Goal: Task Accomplishment & Management: Manage account settings

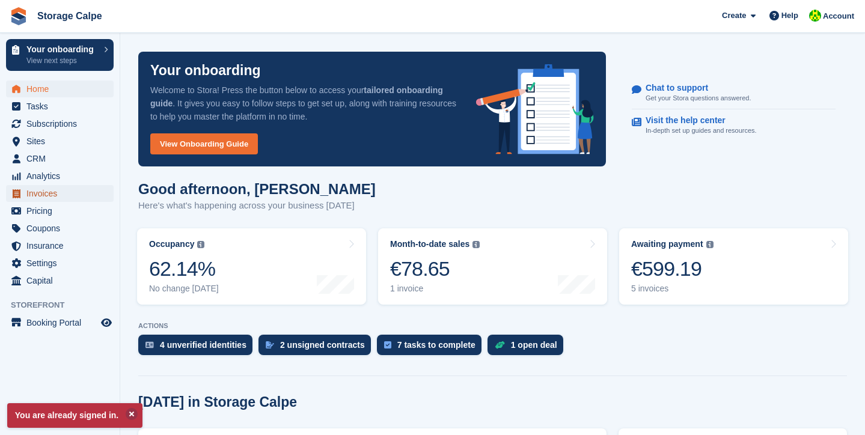
click at [40, 194] on span "Invoices" at bounding box center [62, 193] width 72 height 17
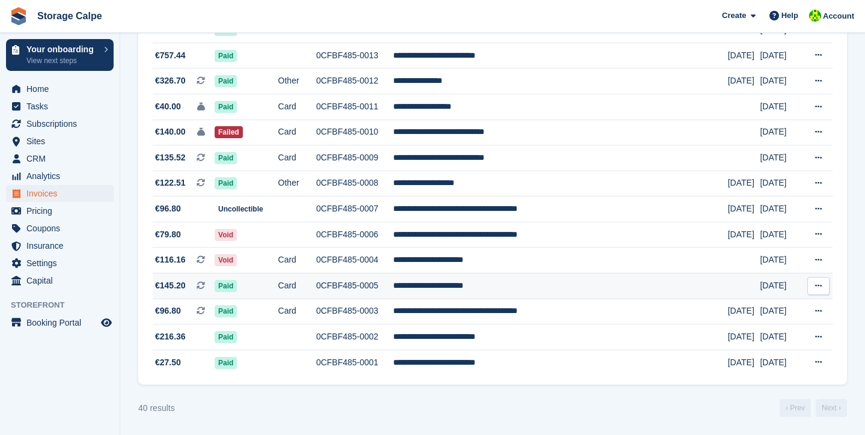
scroll to position [874, 0]
click at [824, 409] on link "Next ›" at bounding box center [831, 408] width 31 height 18
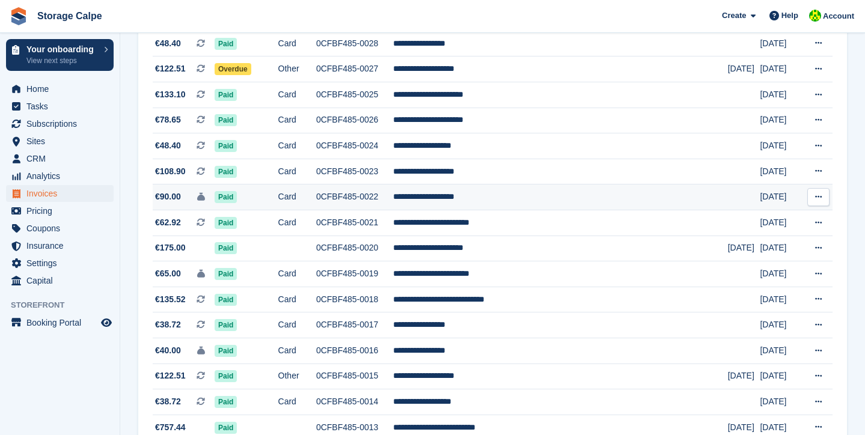
scroll to position [394, 0]
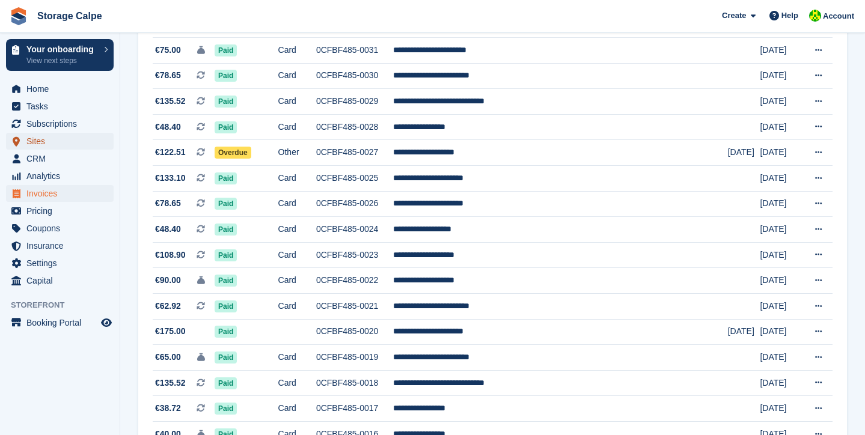
click at [35, 144] on span "Sites" at bounding box center [62, 141] width 72 height 17
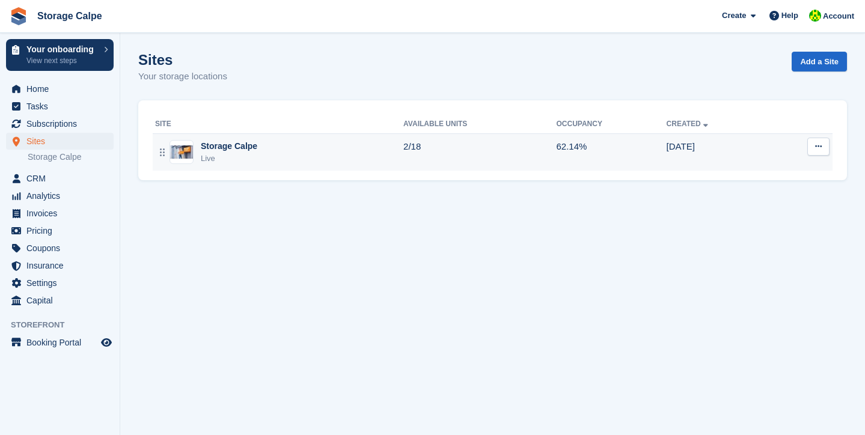
click at [249, 148] on div "Storage Calpe" at bounding box center [229, 146] width 57 height 13
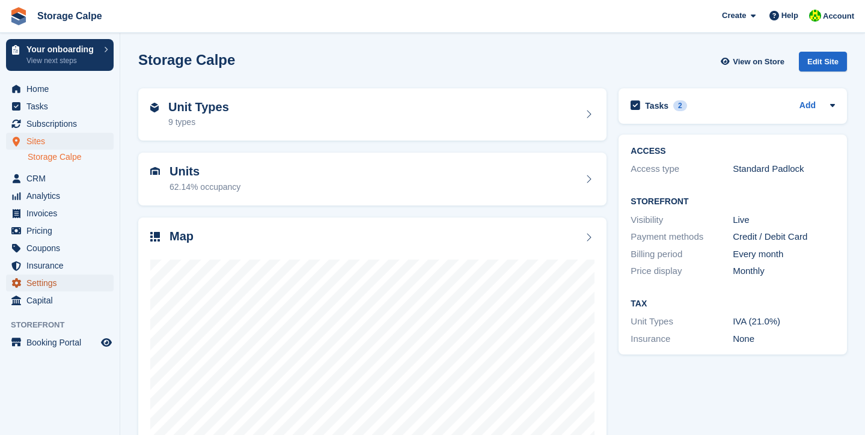
click at [43, 286] on span "Settings" at bounding box center [62, 283] width 72 height 17
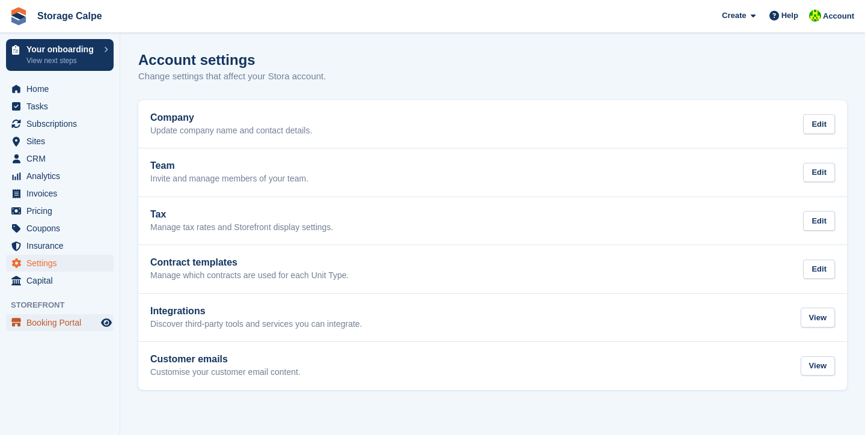
click at [70, 323] on span "Booking Portal" at bounding box center [62, 322] width 72 height 17
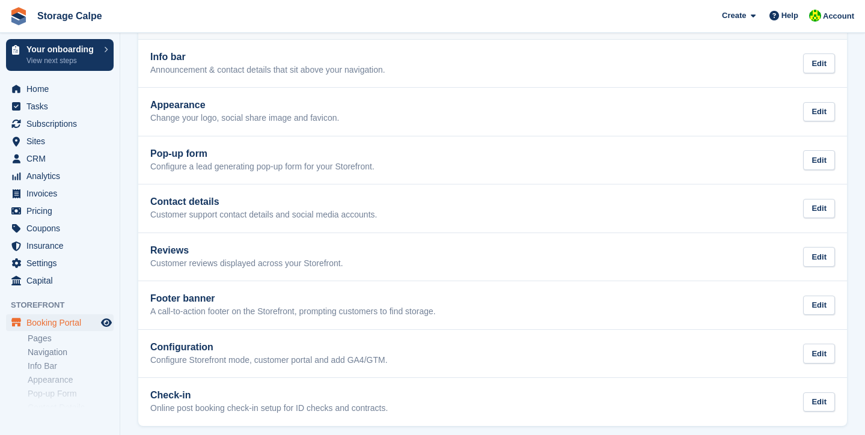
scroll to position [167, 0]
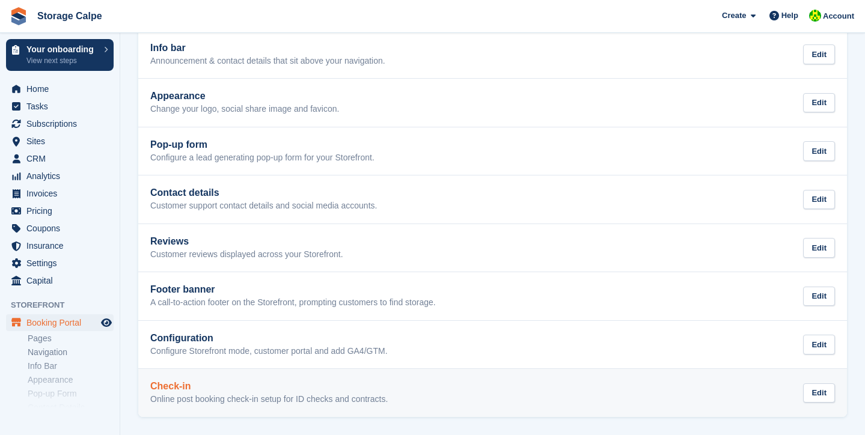
click at [179, 391] on h2 "Check-in" at bounding box center [268, 386] width 237 height 11
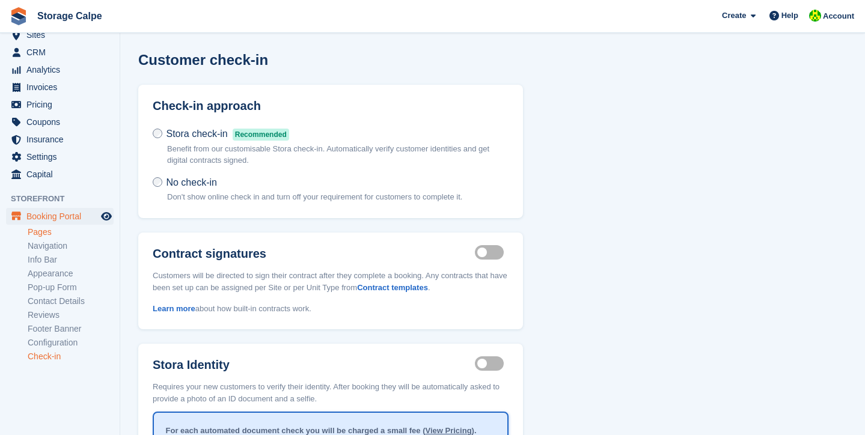
click at [37, 234] on link "Pages" at bounding box center [71, 232] width 86 height 11
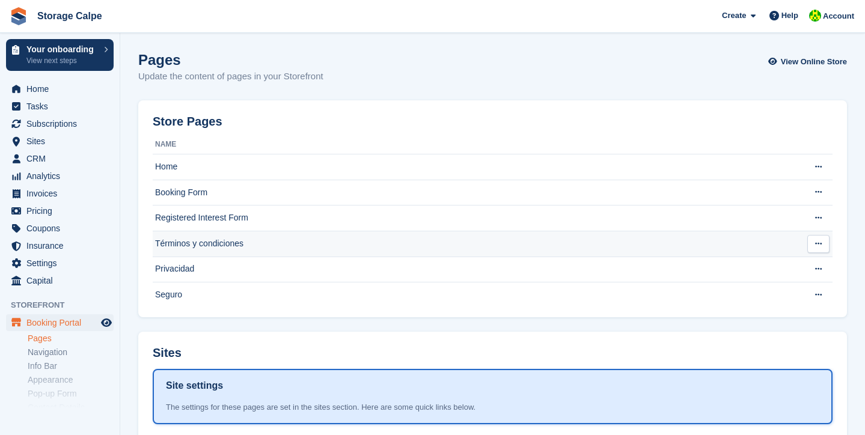
click at [239, 245] on td "Términos y condiciones" at bounding box center [476, 244] width 646 height 26
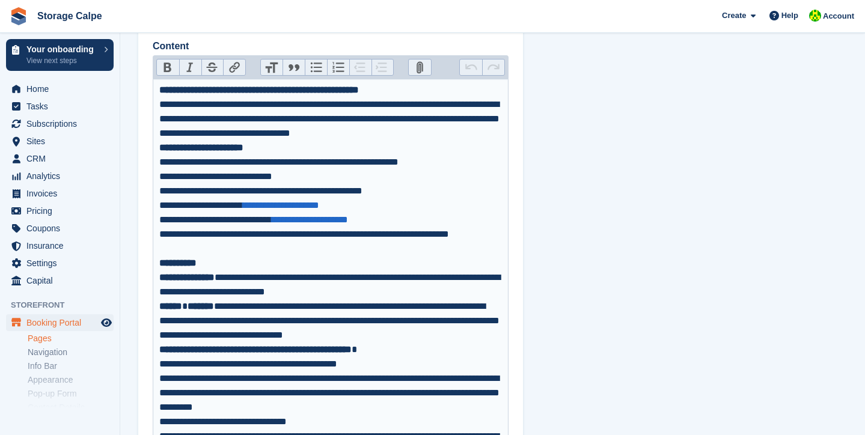
scroll to position [207, 0]
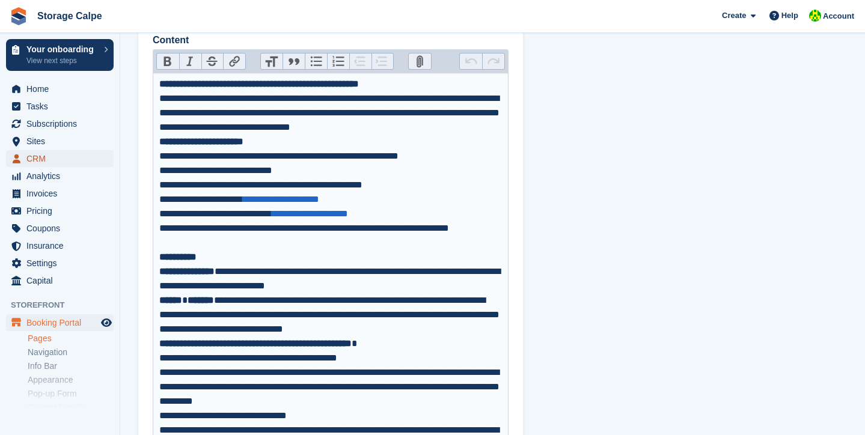
click at [37, 155] on span "CRM" at bounding box center [62, 158] width 72 height 17
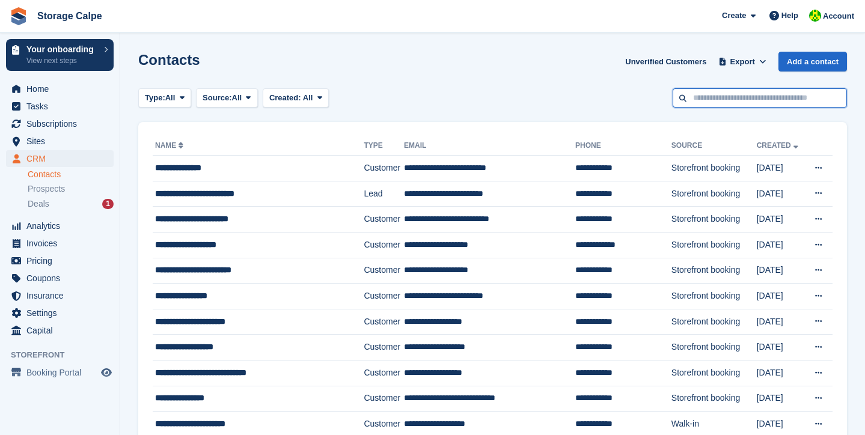
click at [718, 94] on input "text" at bounding box center [760, 98] width 174 height 20
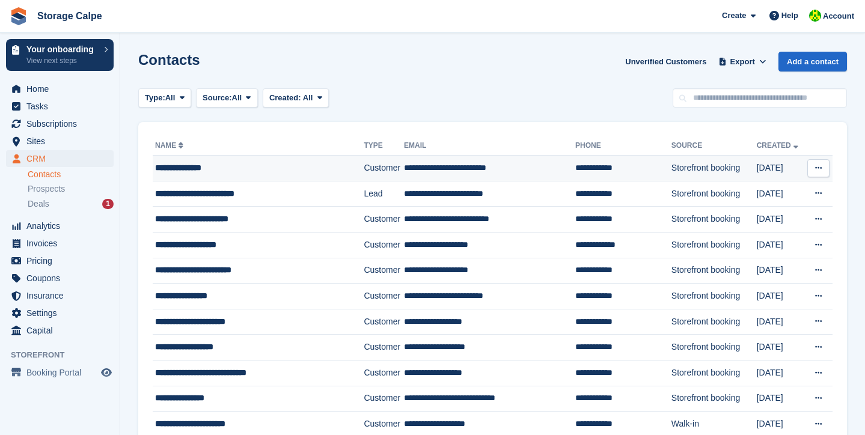
click at [209, 167] on div "**********" at bounding box center [250, 168] width 190 height 13
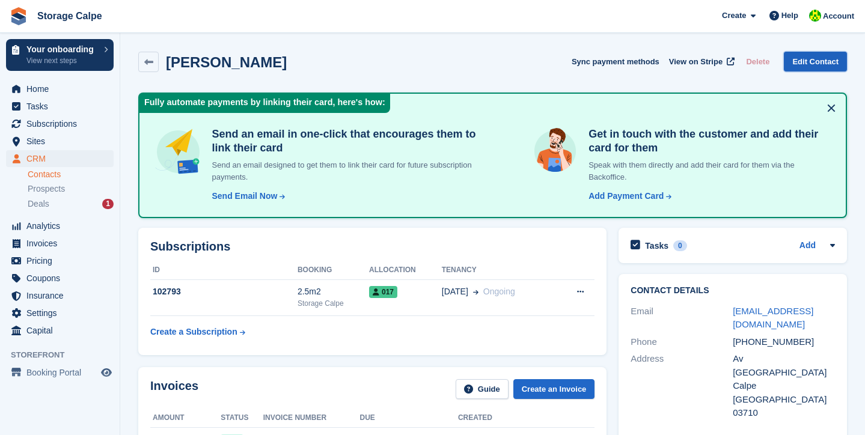
click at [819, 62] on link "Edit Contact" at bounding box center [815, 62] width 63 height 20
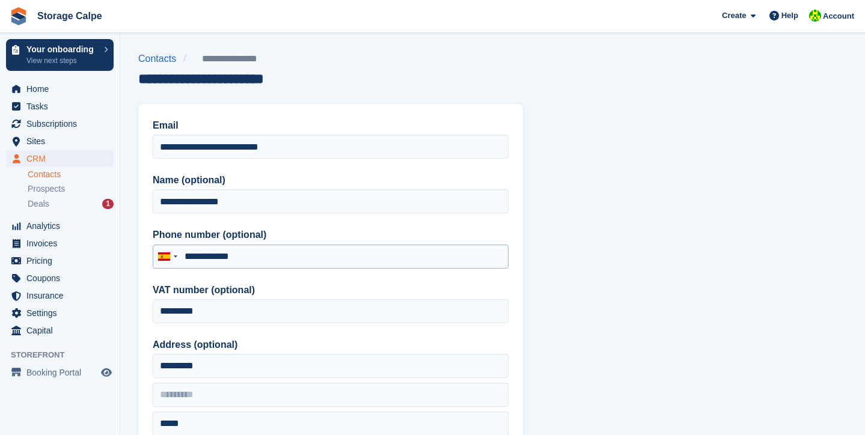
type input "**********"
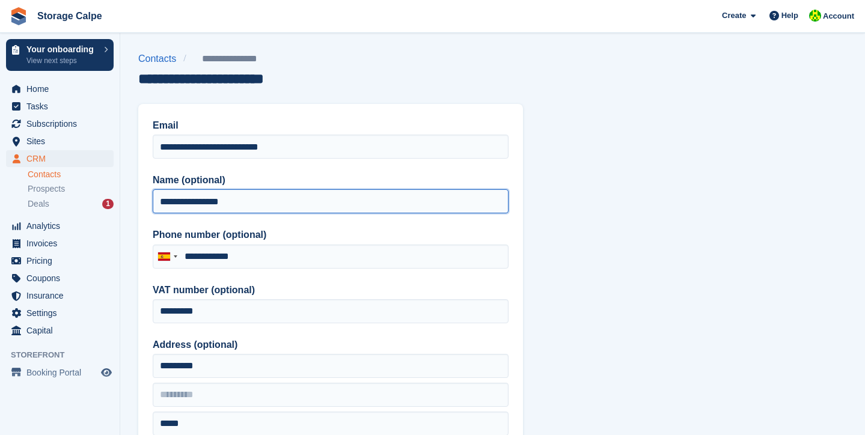
click at [299, 203] on input "**********" at bounding box center [331, 201] width 356 height 24
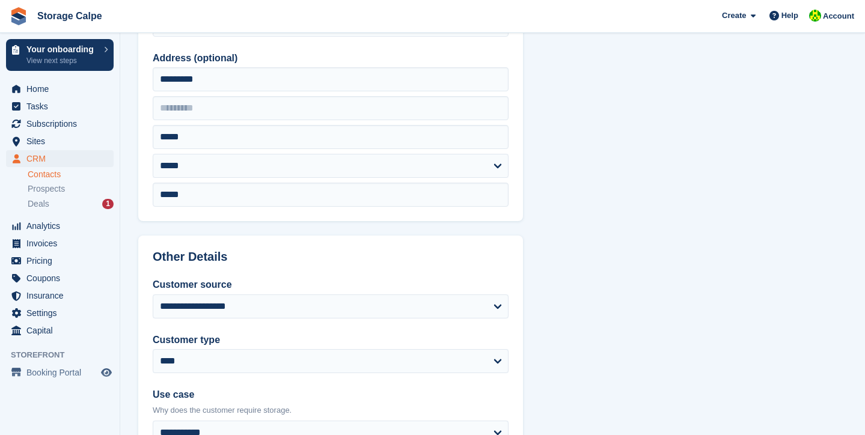
scroll to position [570, 0]
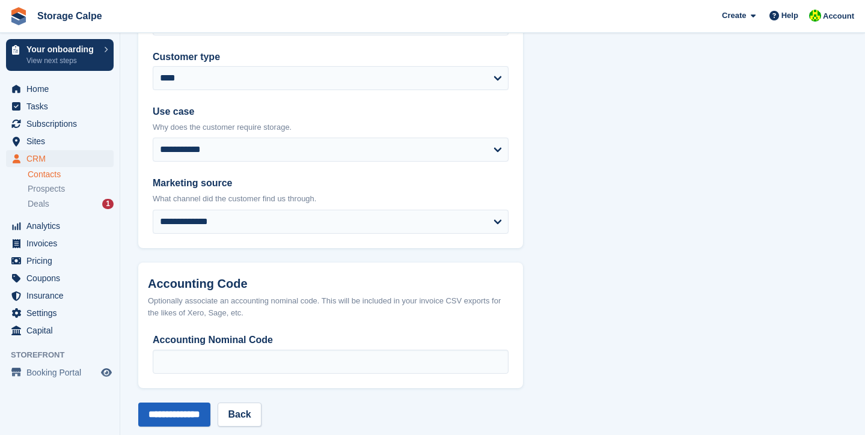
type input "**********"
click at [197, 418] on input "**********" at bounding box center [174, 415] width 72 height 24
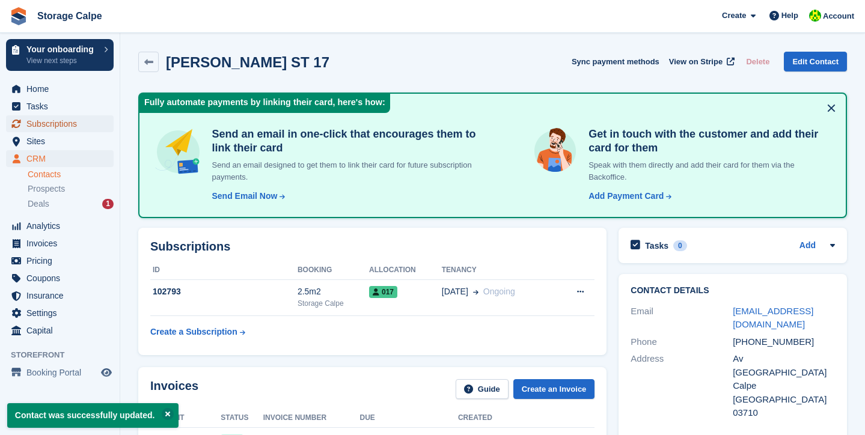
click at [37, 126] on span "Subscriptions" at bounding box center [62, 123] width 72 height 17
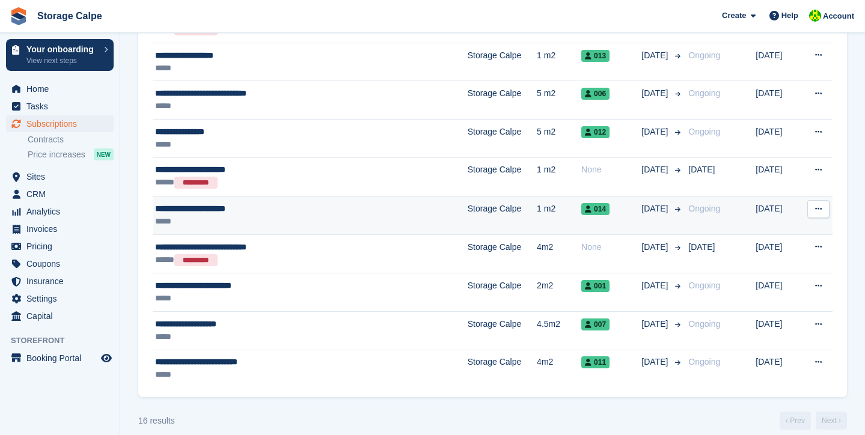
scroll to position [440, 0]
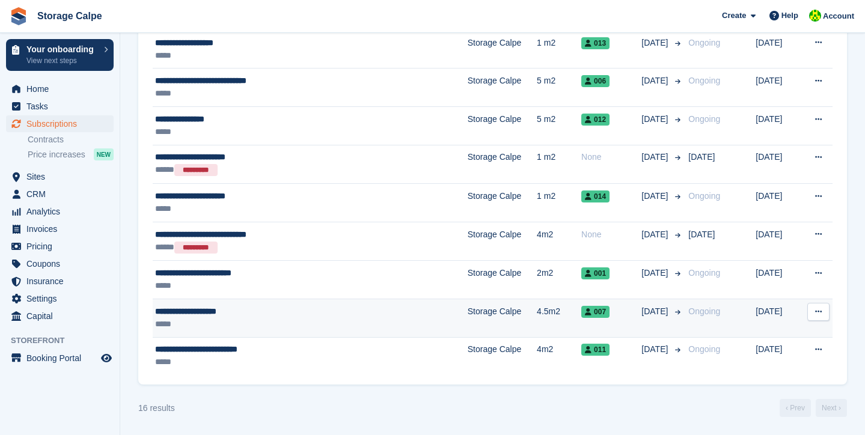
click at [581, 311] on span "007" at bounding box center [595, 312] width 28 height 12
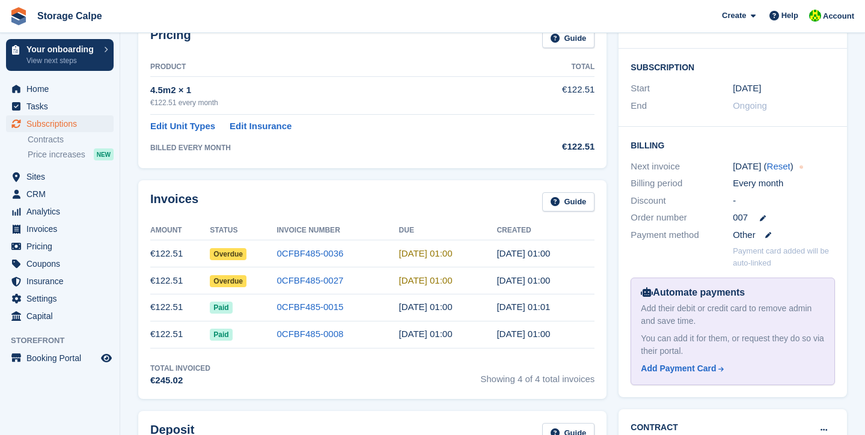
scroll to position [442, 0]
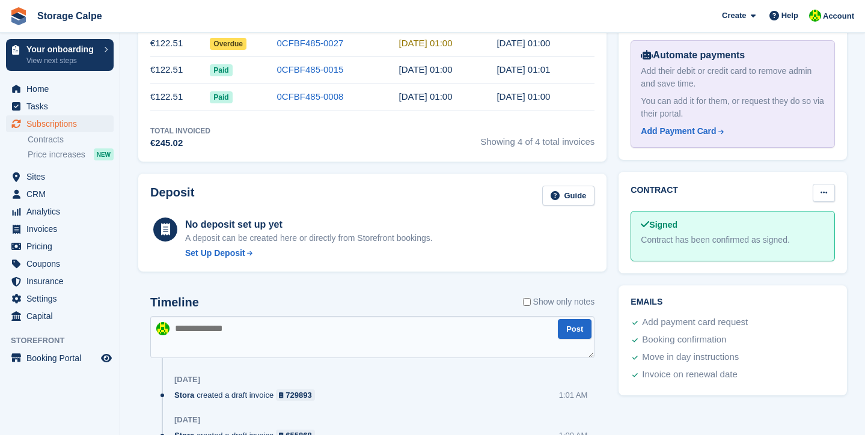
click at [819, 184] on button at bounding box center [824, 193] width 22 height 18
click at [673, 234] on div "Contract has been confirmed as signed." at bounding box center [733, 240] width 184 height 13
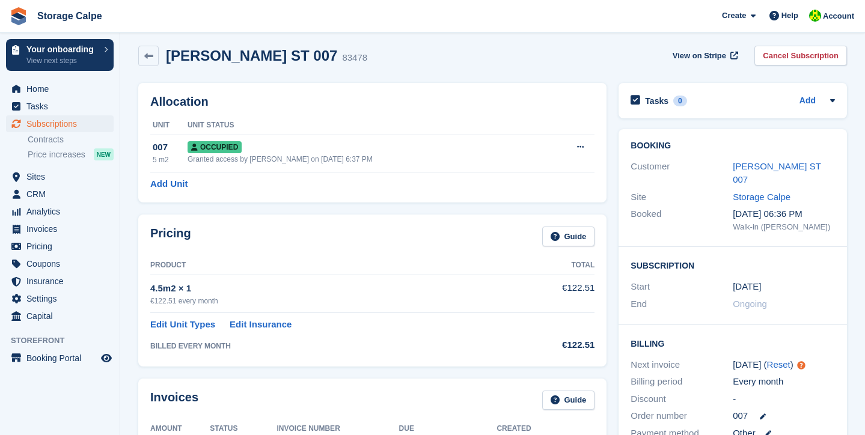
scroll to position [0, 0]
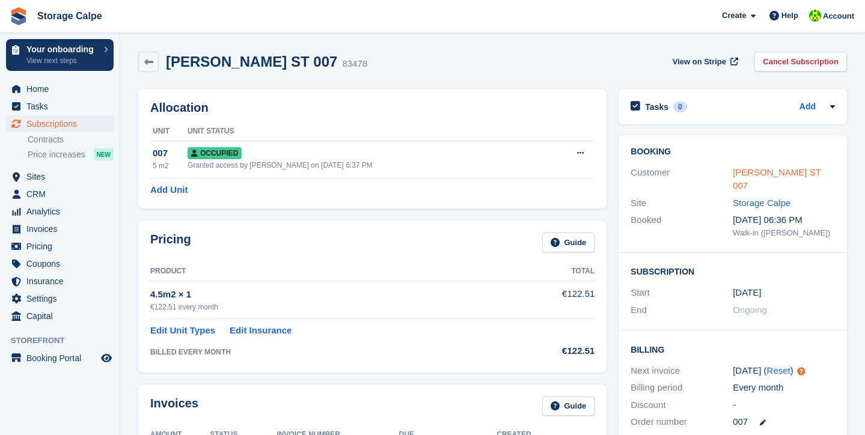
click at [764, 176] on link "[PERSON_NAME] ST 007" at bounding box center [777, 179] width 88 height 24
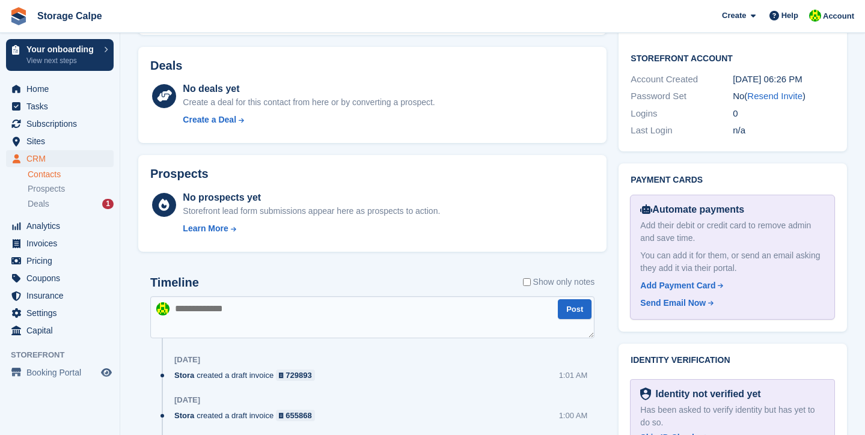
scroll to position [494, 0]
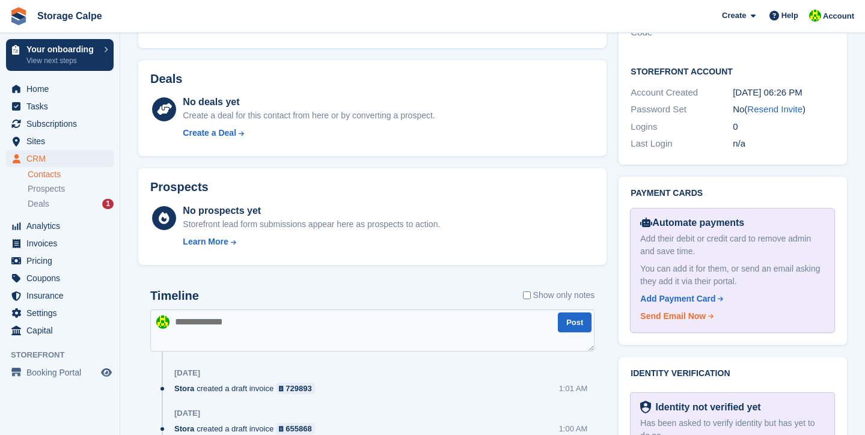
click at [693, 310] on div "Send Email Now" at bounding box center [673, 316] width 66 height 13
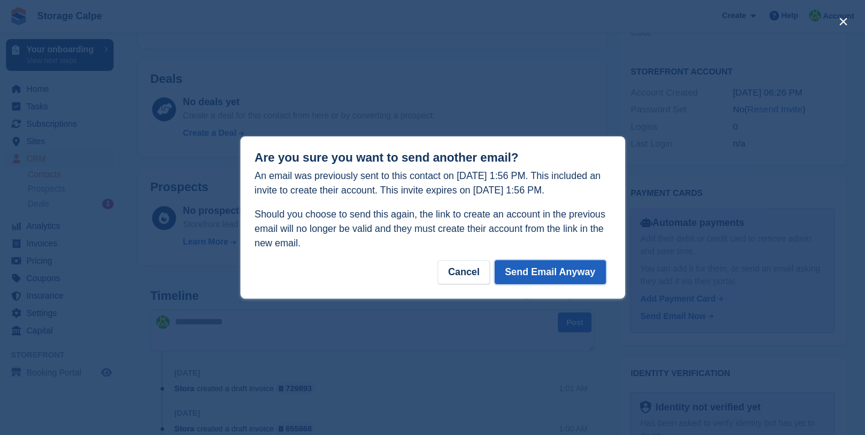
click at [515, 265] on button "Send Email Anyway" at bounding box center [550, 272] width 111 height 24
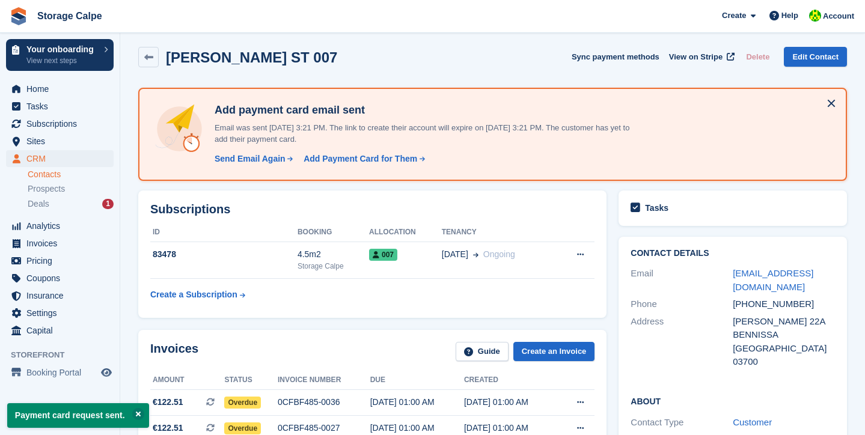
scroll to position [0, 0]
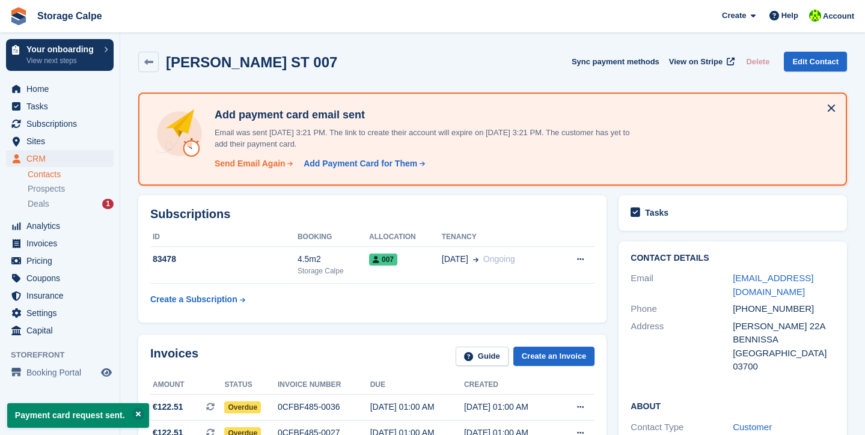
click at [248, 163] on div "Send Email Again" at bounding box center [250, 164] width 71 height 13
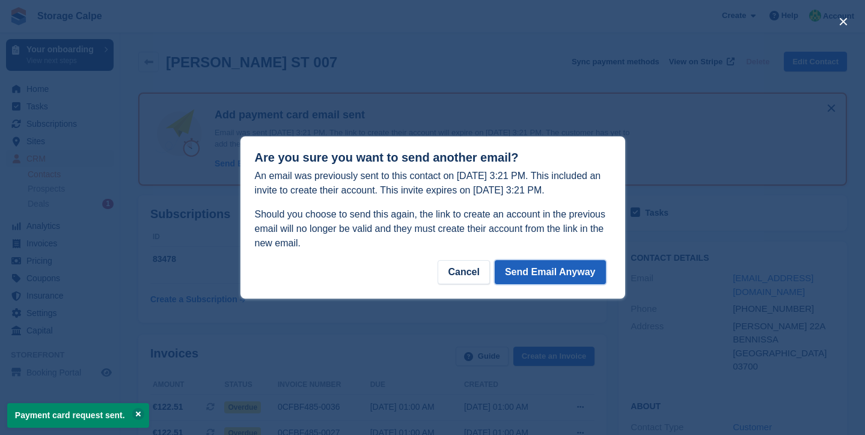
click at [567, 269] on button "Send Email Anyway" at bounding box center [550, 272] width 111 height 24
